Goal: Task Accomplishment & Management: Use online tool/utility

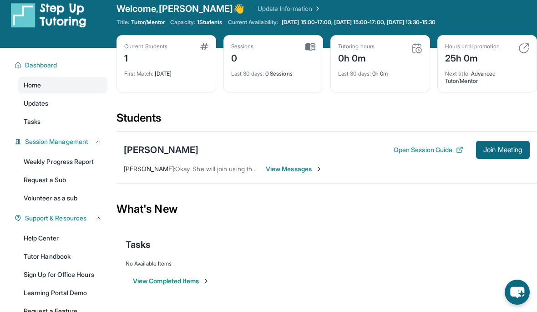
scroll to position [11, 0]
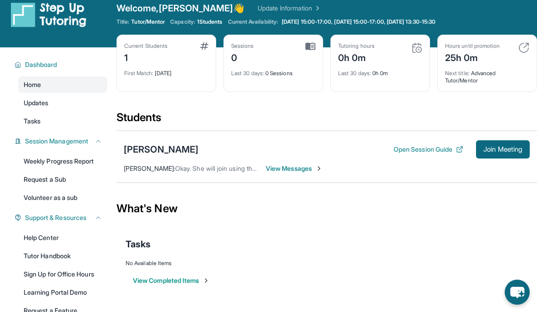
click at [500, 144] on button "Join Meeting" at bounding box center [503, 149] width 54 height 18
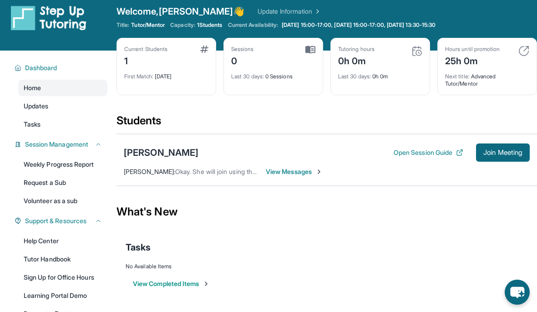
scroll to position [0, 0]
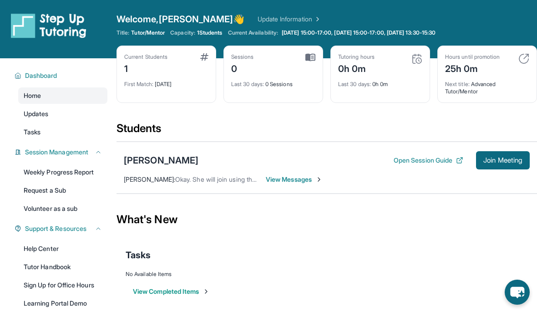
click at [258, 15] on link "Update Information" at bounding box center [289, 19] width 64 height 9
click at [507, 157] on span "Join Meeting" at bounding box center [502, 159] width 39 height 5
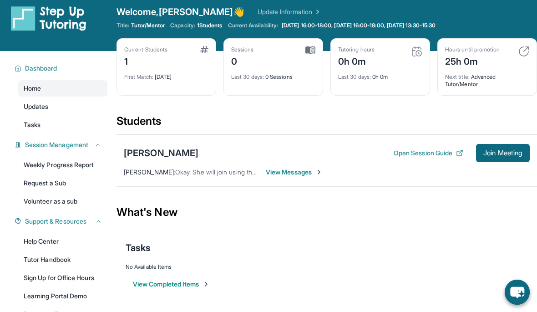
scroll to position [11, 0]
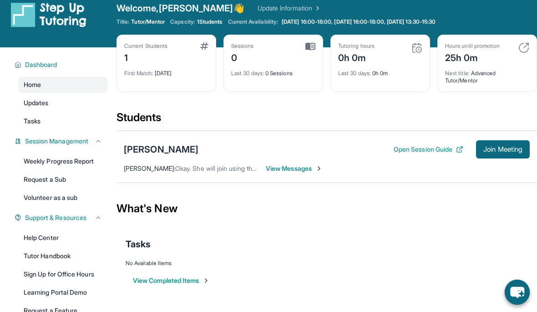
click at [269, 166] on span "View Messages" at bounding box center [294, 168] width 57 height 9
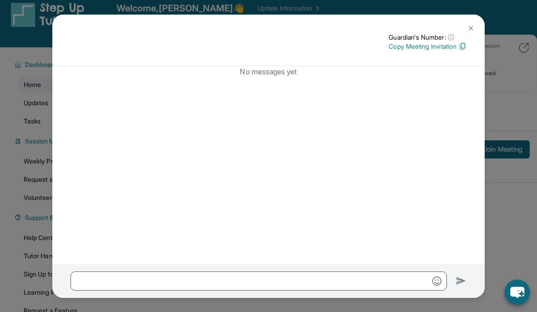
scroll to position [7, 0]
click at [445, 42] on p "Copy Meeting Invitation" at bounding box center [427, 46] width 78 height 9
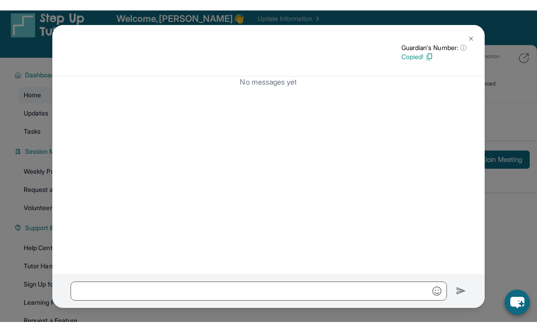
scroll to position [0, 0]
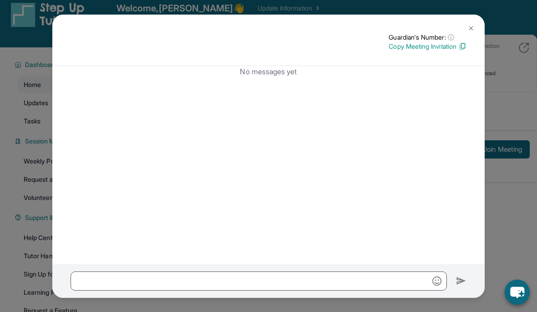
click at [473, 15] on div "Guardian's Number: ⓘ This isn't the guardian's real number — it's a private for…" at bounding box center [268, 40] width 432 height 51
click at [470, 25] on img at bounding box center [470, 28] width 7 height 7
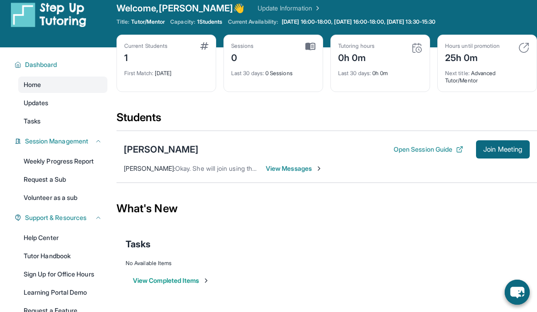
click at [501, 155] on button "Join Meeting" at bounding box center [503, 149] width 54 height 18
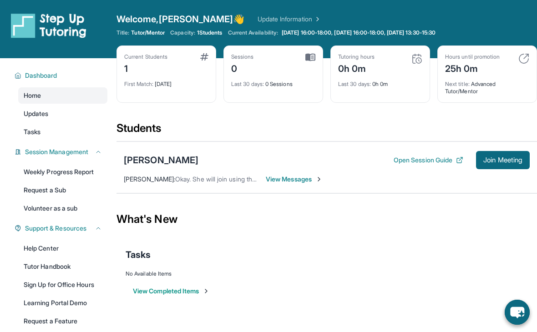
click at [506, 160] on span "Join Meeting" at bounding box center [502, 159] width 39 height 5
click at [499, 160] on span "Join Meeting" at bounding box center [502, 159] width 39 height 5
click at [497, 159] on span "Join Meeting" at bounding box center [502, 159] width 39 height 5
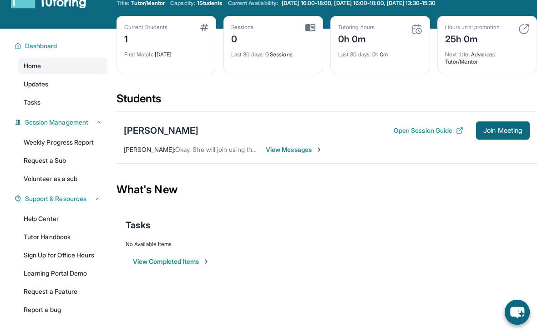
scroll to position [31, 0]
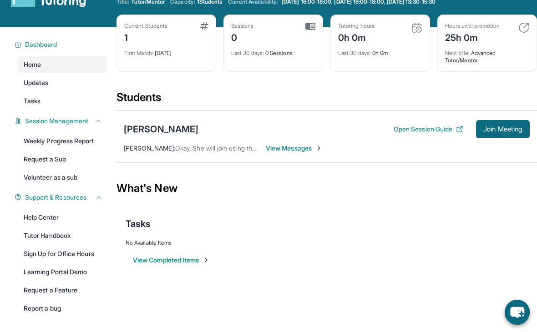
click at [505, 136] on button "Join Meeting" at bounding box center [503, 129] width 54 height 18
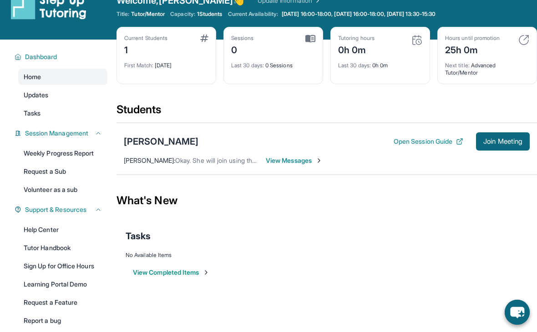
scroll to position [0, 0]
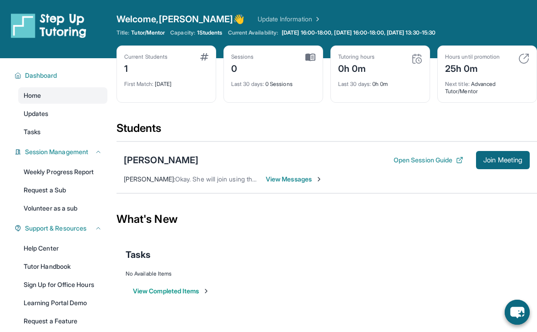
click at [497, 158] on span "Join Meeting" at bounding box center [502, 159] width 39 height 5
click at [501, 160] on span "Join Meeting" at bounding box center [502, 159] width 39 height 5
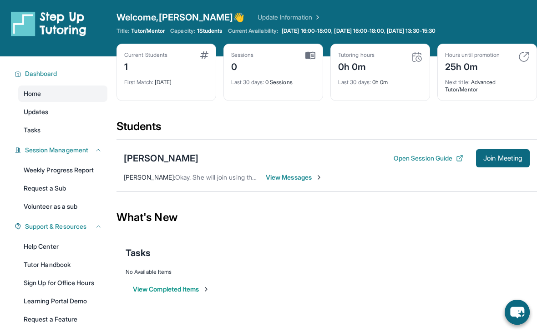
scroll to position [3, 0]
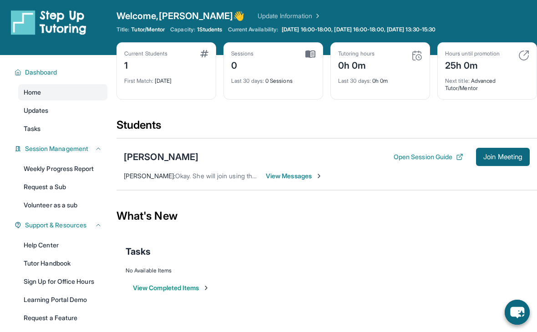
click at [507, 156] on span "Join Meeting" at bounding box center [502, 156] width 39 height 5
click at [48, 239] on link "Help Center" at bounding box center [62, 245] width 89 height 16
click at [51, 107] on link "Updates" at bounding box center [62, 110] width 89 height 16
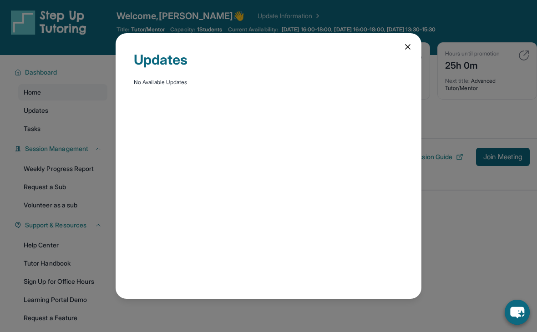
click at [64, 123] on div "Updates No Available Updates" at bounding box center [268, 166] width 537 height 332
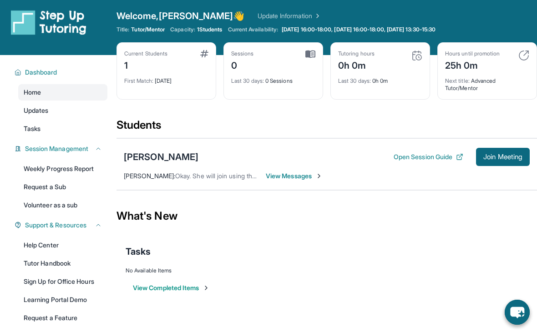
click at [63, 122] on link "Tasks" at bounding box center [62, 129] width 89 height 16
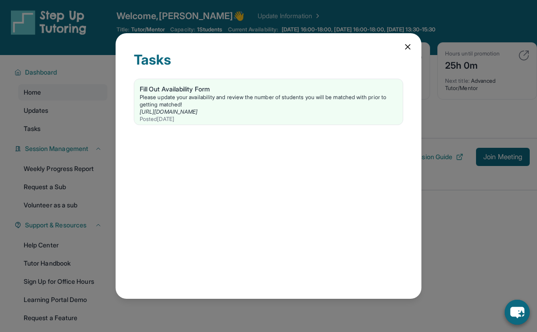
click at [74, 86] on div "Tasks Fill Out Availability Form Please update your availability and review the…" at bounding box center [268, 166] width 537 height 332
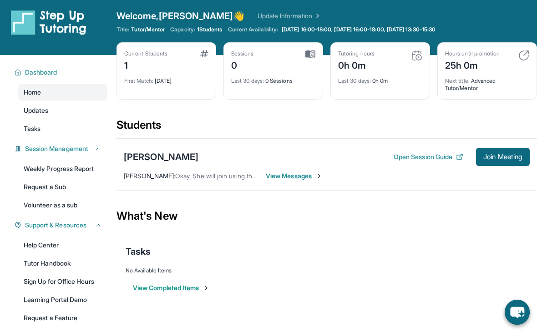
click at [77, 91] on link "Home" at bounding box center [62, 92] width 89 height 16
click at [76, 91] on link "Home" at bounding box center [62, 92] width 89 height 16
click at [77, 94] on link "Home" at bounding box center [62, 92] width 89 height 16
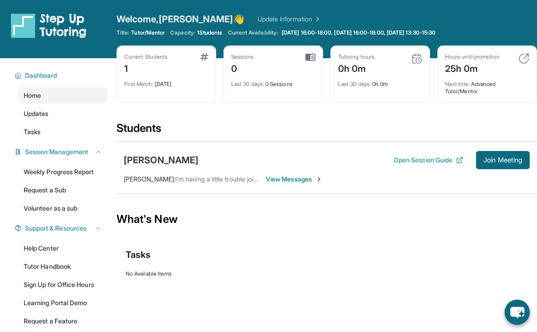
click at [489, 144] on div "Reagan Anderson Open Session Guide Join Meeting Julia Baba : I'm having a littl…" at bounding box center [326, 167] width 420 height 52
click at [503, 160] on span "Join Meeting" at bounding box center [502, 159] width 39 height 5
click at [503, 153] on button "Join Meeting" at bounding box center [503, 160] width 54 height 18
click at [417, 56] on img at bounding box center [416, 58] width 11 height 11
click at [396, 84] on div "Last 30 days : 0h 0m" at bounding box center [380, 81] width 84 height 13
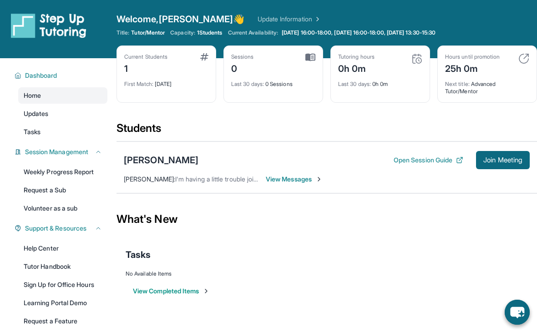
click at [503, 151] on button "Join Meeting" at bounding box center [503, 160] width 54 height 18
click at [517, 162] on span "Join Meeting" at bounding box center [502, 159] width 39 height 5
click at [515, 163] on span "Join Meeting" at bounding box center [502, 159] width 39 height 5
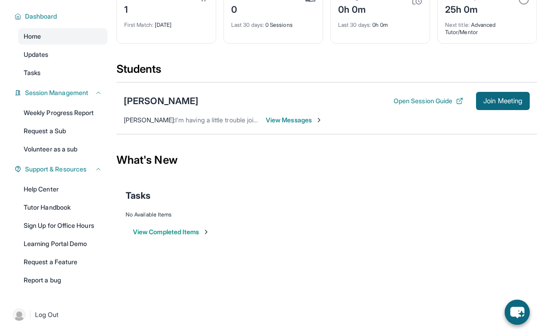
scroll to position [59, 0]
click at [57, 278] on link "Report a bug" at bounding box center [62, 280] width 89 height 16
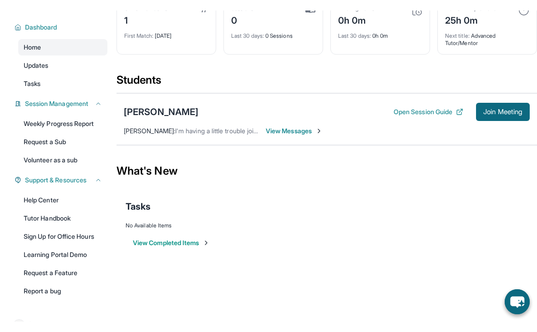
scroll to position [72, 0]
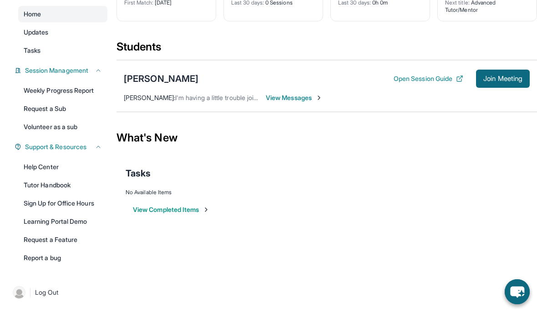
click at [75, 179] on link "Help Center" at bounding box center [62, 187] width 89 height 16
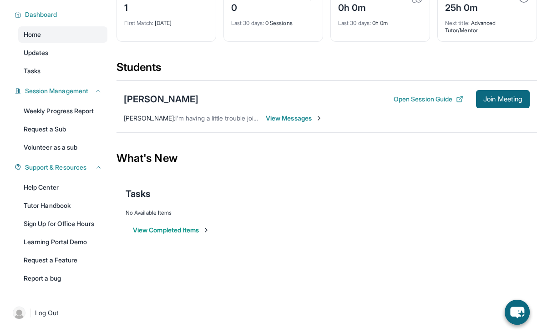
click at [195, 271] on html "Open sidebar Welcome, Julia 👋 Update Information Title: Tutor/Mentor Capacity: …" at bounding box center [268, 105] width 537 height 332
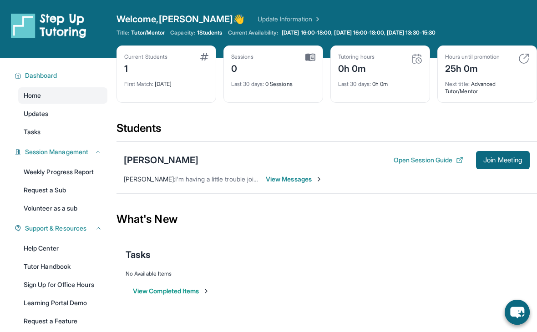
click at [498, 163] on span "Join Meeting" at bounding box center [502, 159] width 39 height 5
click at [495, 161] on span "Join Meeting" at bounding box center [502, 159] width 39 height 5
click at [501, 164] on button "Join Meeting" at bounding box center [503, 160] width 54 height 18
click at [508, 158] on span "Join Meeting" at bounding box center [502, 159] width 39 height 5
click at [505, 167] on button "Join Meeting" at bounding box center [503, 160] width 54 height 18
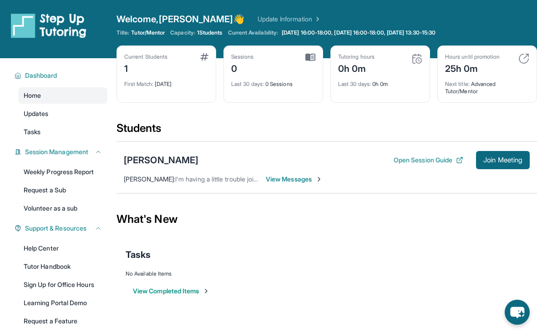
click at [507, 163] on span "Join Meeting" at bounding box center [502, 159] width 39 height 5
